Goal: Check status

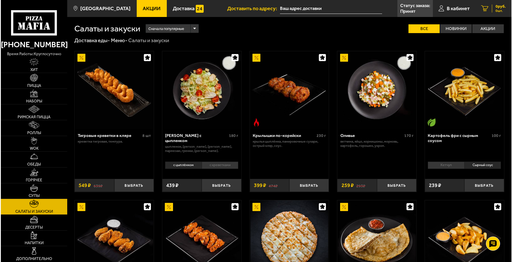
scroll to position [113, 0]
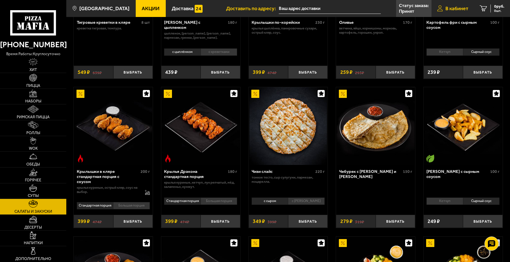
click at [470, 7] on link "В кабинет" at bounding box center [453, 8] width 43 height 17
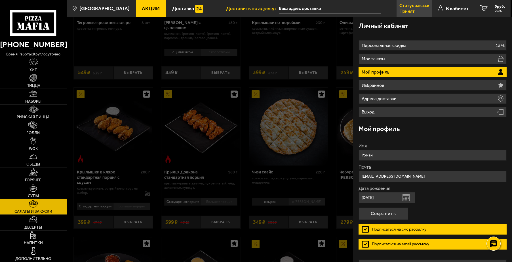
click at [409, 9] on p "Принят" at bounding box center [406, 11] width 15 height 5
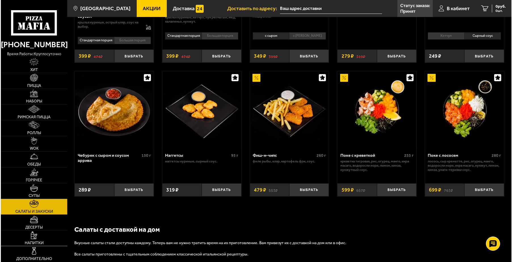
scroll to position [283, 0]
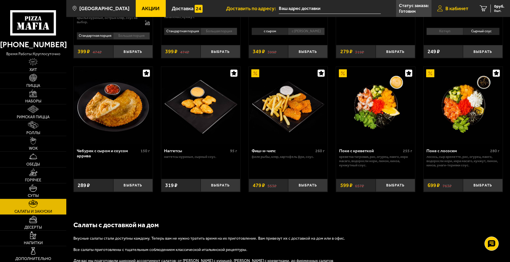
click at [458, 10] on span "В кабинет" at bounding box center [457, 8] width 23 height 5
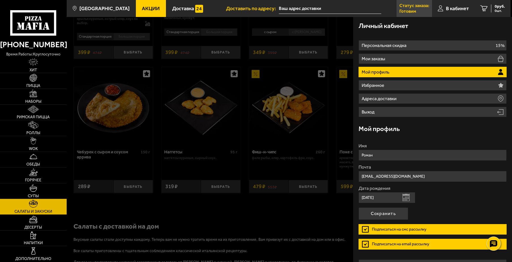
click at [413, 7] on p "Статус заказа:" at bounding box center [414, 5] width 30 height 5
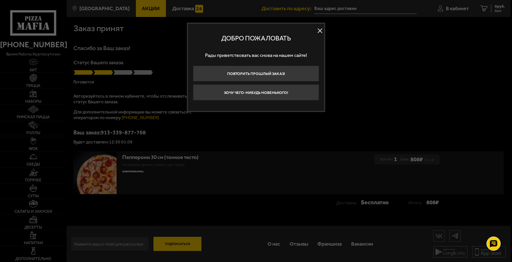
click at [318, 30] on button at bounding box center [319, 30] width 9 height 9
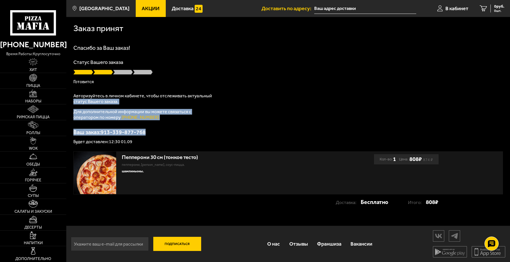
drag, startPoint x: 220, startPoint y: 118, endPoint x: 223, endPoint y: 137, distance: 19.3
click at [223, 137] on div "Спасибо за Ваш заказ! Статус Вашего заказа [PERSON_NAME] Авторизуйтесь в личном…" at bounding box center [287, 94] width 429 height 99
click at [223, 137] on div "Ваш заказ: 913-339-877-768 Будет доставлен: 12:30 01.09" at bounding box center [287, 137] width 429 height 15
